Goal: Task Accomplishment & Management: Manage account settings

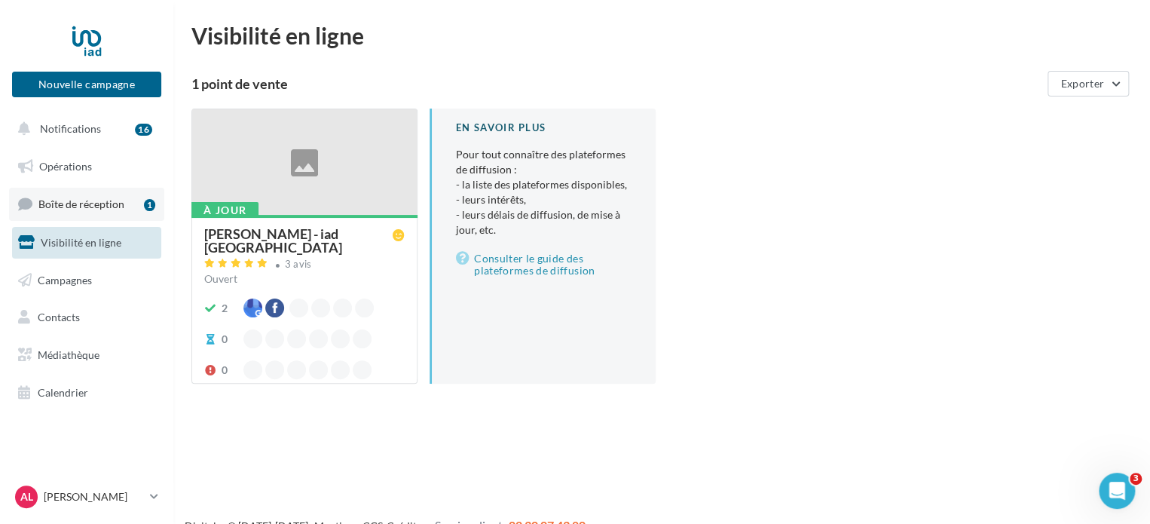
click at [103, 198] on span "Boîte de réception" at bounding box center [81, 203] width 86 height 13
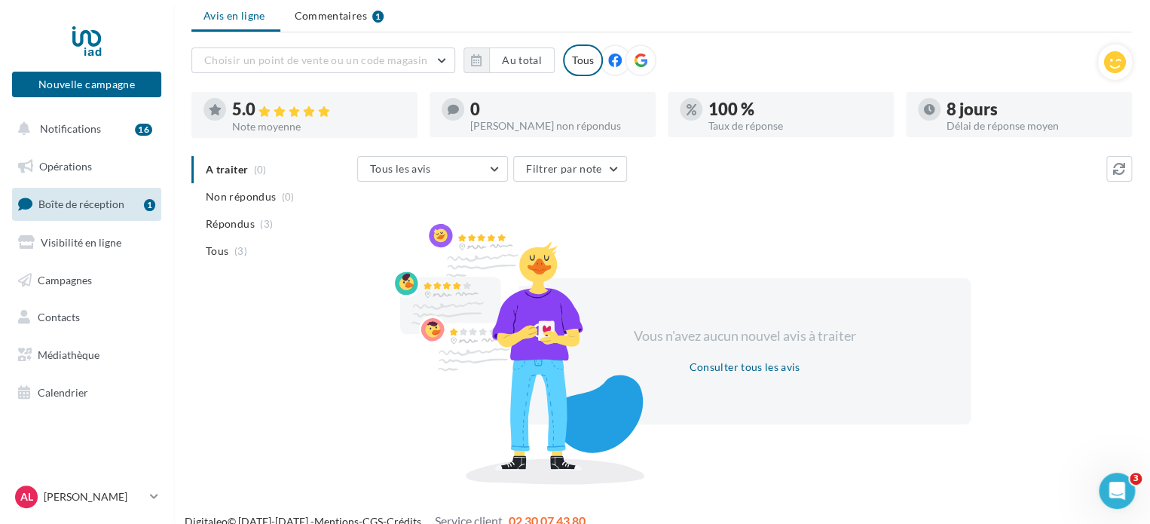
scroll to position [39, 0]
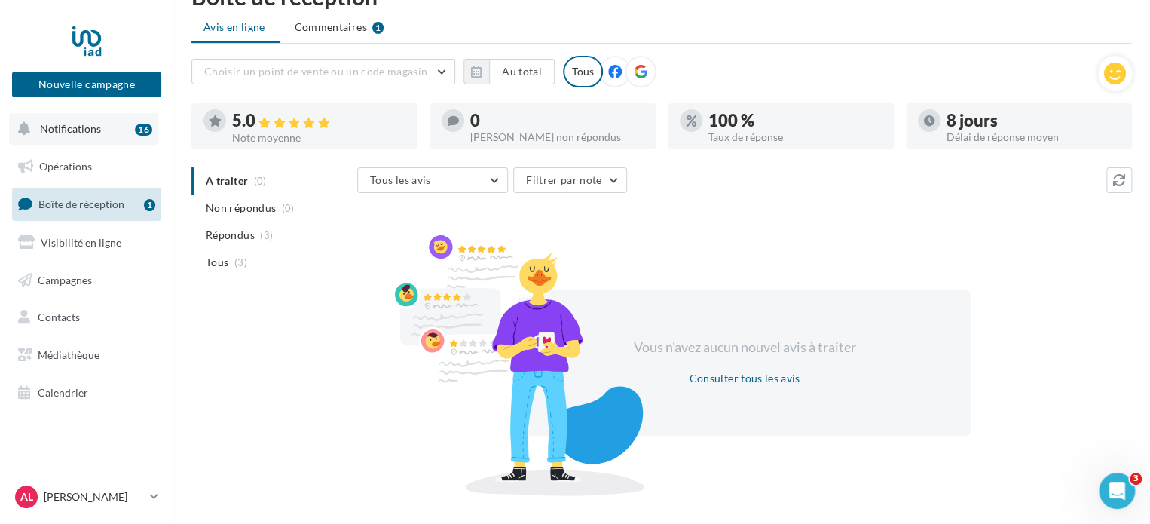
click at [93, 123] on span "Notifications" at bounding box center [70, 128] width 61 height 13
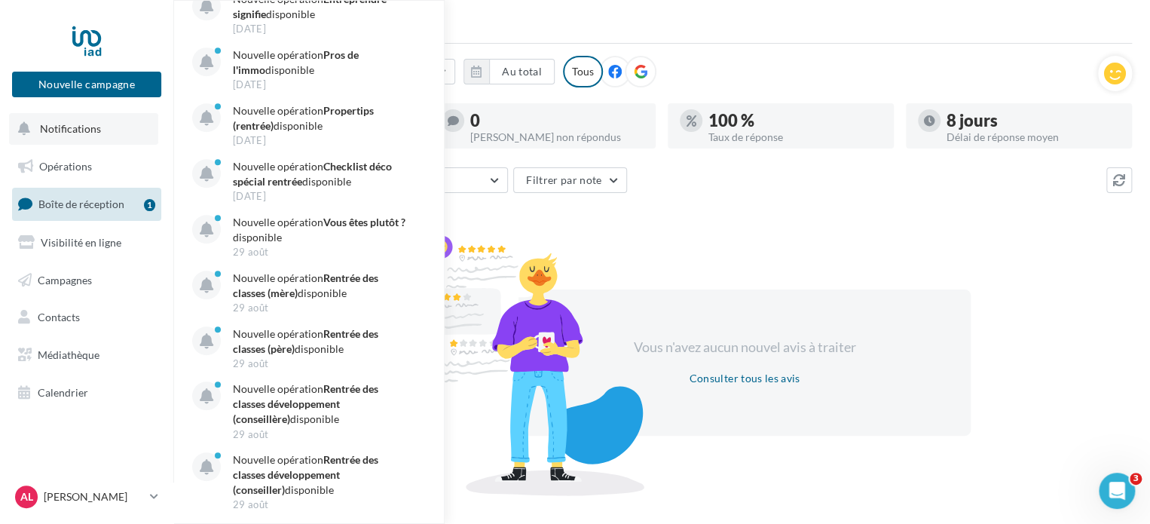
scroll to position [0, 0]
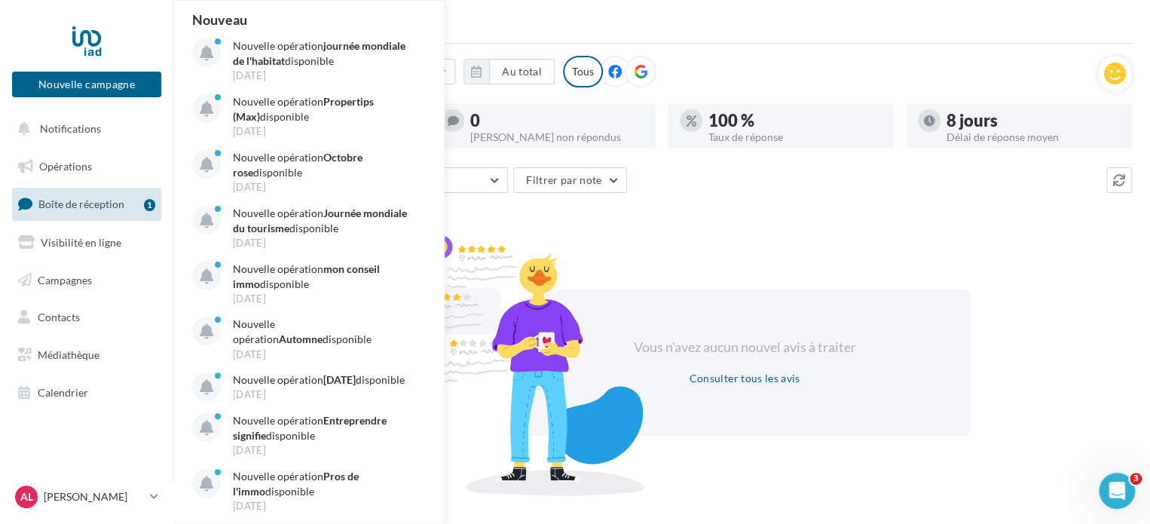
click at [569, 17] on ul "Avis en ligne Commentaires 1" at bounding box center [661, 29] width 940 height 30
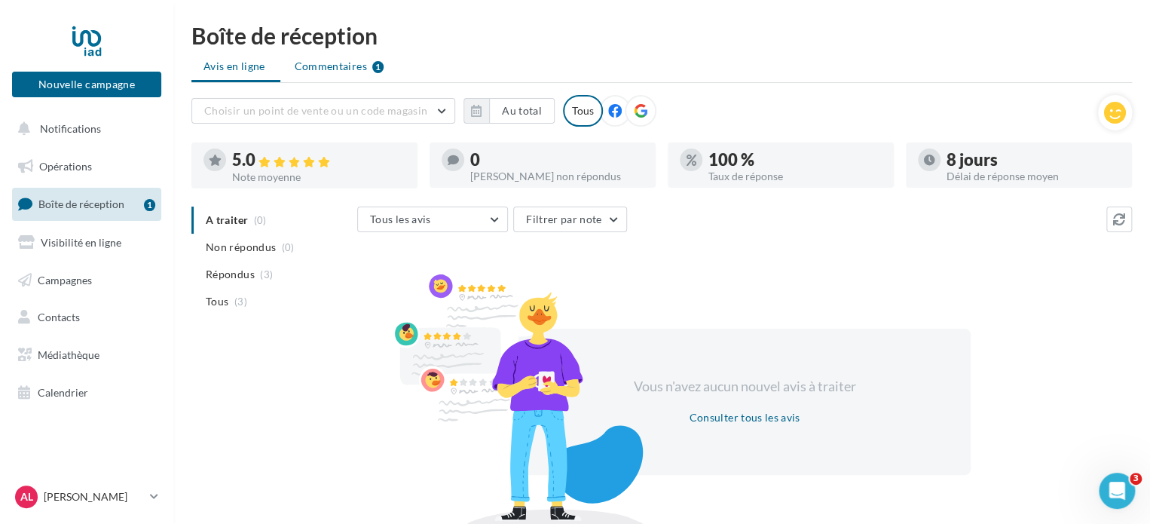
click at [340, 72] on span "Commentaires" at bounding box center [331, 66] width 72 height 15
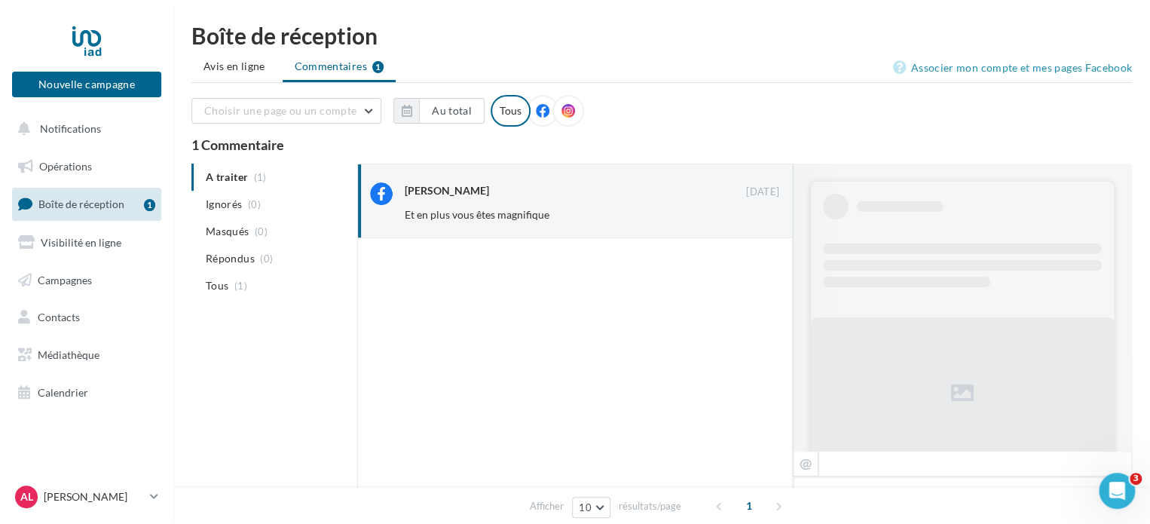
scroll to position [4, 0]
